Goal: Task Accomplishment & Management: Use online tool/utility

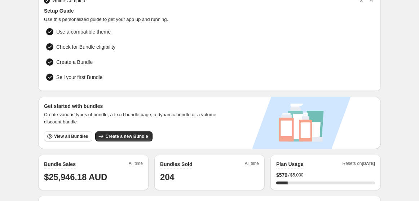
scroll to position [35, 0]
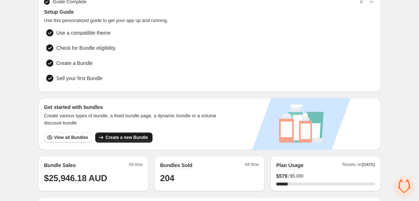
click at [117, 132] on button "Create a new Bundle" at bounding box center [123, 137] width 57 height 10
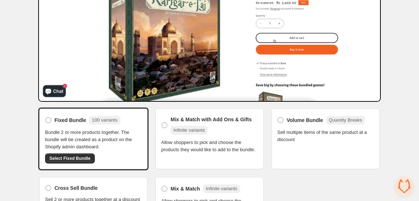
scroll to position [123, 0]
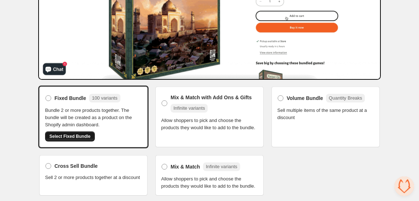
click at [65, 136] on span "Select Fixed Bundle" at bounding box center [69, 136] width 41 height 6
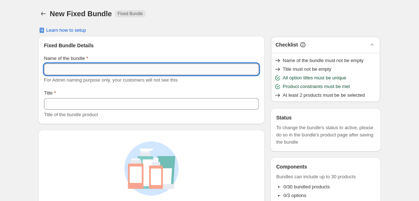
click at [91, 74] on input "Name of the bundle" at bounding box center [151, 69] width 215 height 12
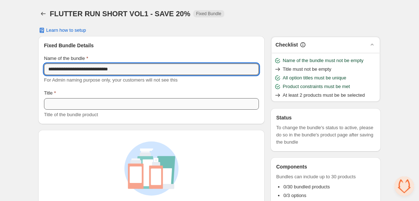
type input "**********"
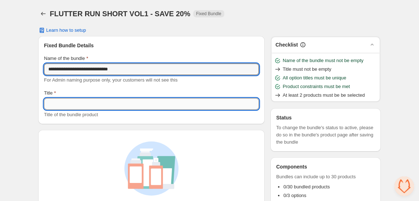
click at [71, 101] on input "Title" at bounding box center [151, 104] width 215 height 12
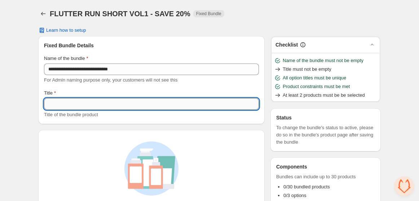
paste input "**********"
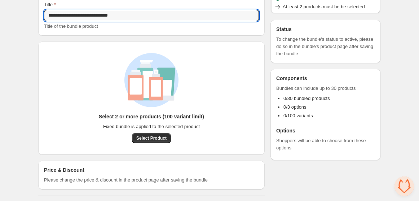
scroll to position [88, 0]
type input "**********"
click at [153, 136] on span "Select Product" at bounding box center [151, 138] width 30 height 6
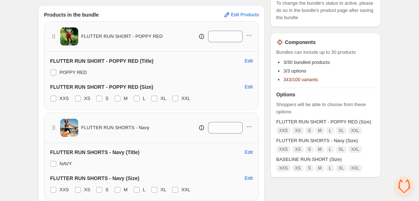
scroll to position [126, 0]
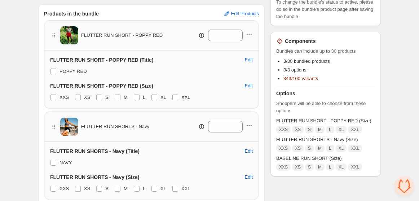
click at [247, 127] on icon "button" at bounding box center [249, 125] width 7 height 7
click at [244, 152] on span "Remove Product" at bounding box center [254, 151] width 37 height 7
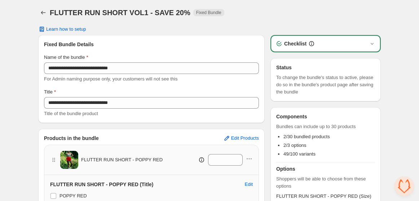
scroll to position [0, 0]
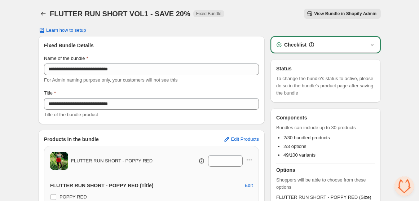
click at [328, 15] on span "View Bundle in Shopify Admin" at bounding box center [345, 14] width 62 height 6
